Goal: Task Accomplishment & Management: Use online tool/utility

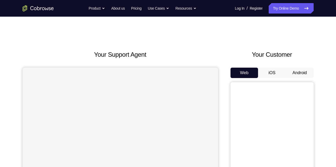
click at [300, 73] on button "Android" at bounding box center [300, 73] width 28 height 10
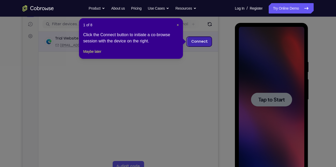
click at [209, 40] on link "Connect" at bounding box center [199, 41] width 25 height 9
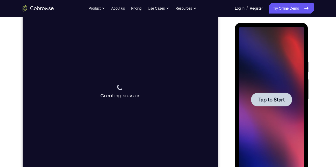
click at [271, 104] on div at bounding box center [271, 99] width 41 height 14
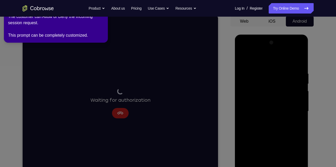
scroll to position [98, 0]
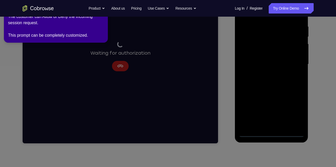
click at [271, 134] on icon at bounding box center [169, 82] width 342 height 169
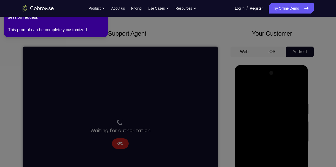
scroll to position [22, 0]
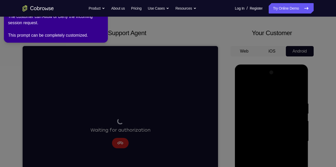
click at [122, 58] on icon at bounding box center [169, 82] width 342 height 169
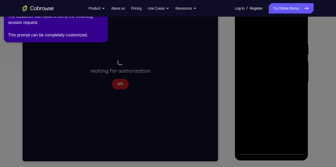
scroll to position [80, 0]
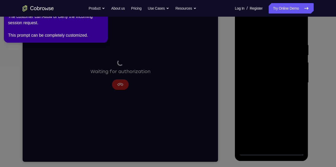
click at [267, 148] on icon at bounding box center [169, 82] width 342 height 169
click at [121, 86] on icon at bounding box center [169, 82] width 342 height 169
click at [98, 18] on div "The customer can Allow or Deny the incoming session request. This prompt can be…" at bounding box center [56, 26] width 96 height 25
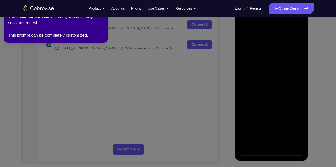
click at [87, 35] on div "The customer can Allow or Deny the incoming session request. This prompt can be…" at bounding box center [56, 26] width 96 height 25
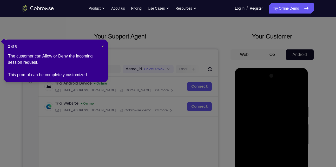
scroll to position [0, 0]
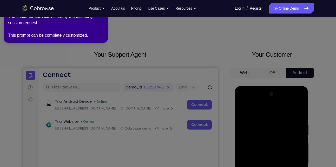
click at [106, 16] on nav "Go back Powerful, Flexible and Trustworthy. Avoid all extra friction for both A…" at bounding box center [168, 8] width 336 height 17
click at [103, 16] on nav "Go back Powerful, Flexible and Trustworthy. Avoid all extra friction for both A…" at bounding box center [168, 8] width 336 height 17
click at [103, 14] on nav "Go back Powerful, Flexible and Trustworthy. Avoid all extra friction for both A…" at bounding box center [168, 8] width 336 height 17
click at [91, 34] on div "The customer can Allow or Deny the incoming session request. This prompt can be…" at bounding box center [56, 26] width 96 height 25
click at [138, 61] on icon at bounding box center [169, 82] width 342 height 169
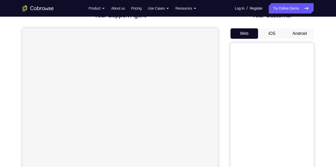
scroll to position [39, 0]
click at [295, 38] on button "Android" at bounding box center [300, 33] width 28 height 10
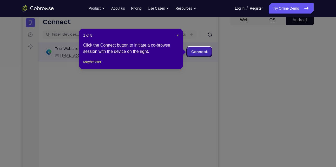
scroll to position [52, 0]
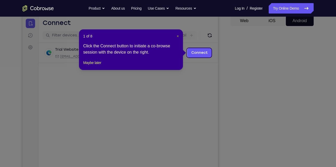
click at [178, 36] on span "×" at bounding box center [178, 36] width 2 height 4
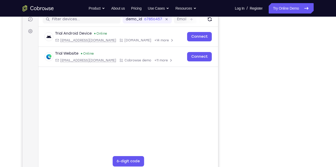
scroll to position [72, 0]
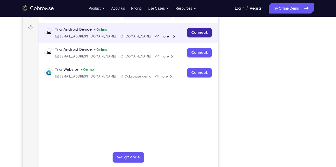
click at [190, 33] on link "Connect" at bounding box center [199, 32] width 25 height 9
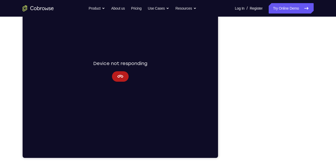
scroll to position [0, 0]
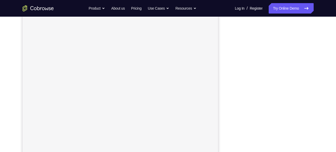
scroll to position [70, 0]
drag, startPoint x: 234, startPoint y: 72, endPoint x: 218, endPoint y: 69, distance: 16.6
click at [218, 69] on div "Your Support Agent Your Customer Web iOS Android" at bounding box center [168, 76] width 291 height 192
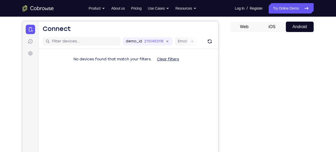
scroll to position [46, 0]
click at [177, 60] on button "Clear filters" at bounding box center [167, 59] width 30 height 10
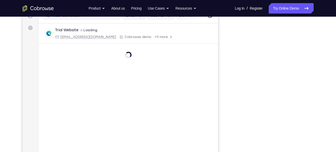
scroll to position [96, 0]
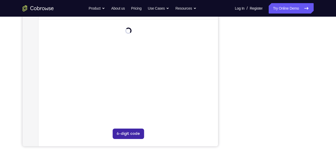
click at [128, 135] on button "6-digit code" at bounding box center [127, 133] width 31 height 10
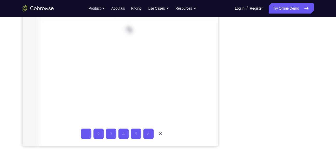
click at [88, 135] on input "Code entry digit 1" at bounding box center [86, 133] width 10 height 10
click at [162, 132] on icon at bounding box center [159, 133] width 5 height 5
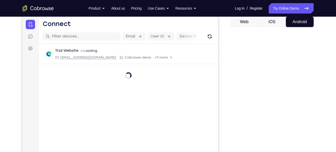
scroll to position [0, 0]
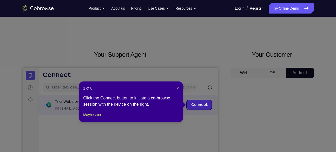
click at [206, 105] on link "Connect" at bounding box center [199, 104] width 25 height 9
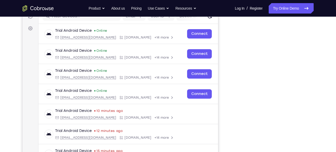
scroll to position [71, 0]
